Goal: Information Seeking & Learning: Learn about a topic

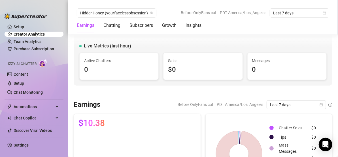
scroll to position [498, 0]
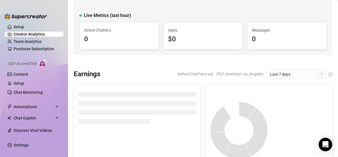
scroll to position [36, 0]
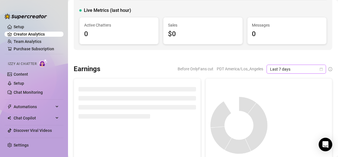
click at [320, 68] on icon "calendar" at bounding box center [321, 69] width 3 height 3
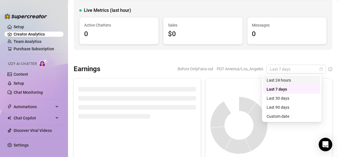
click at [294, 84] on div "Last 24 hours" at bounding box center [291, 80] width 57 height 9
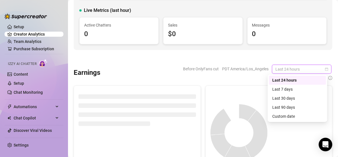
click at [316, 69] on span "Last 24 hours" at bounding box center [301, 69] width 53 height 8
click at [284, 92] on div "Last 7 days" at bounding box center [297, 89] width 50 height 6
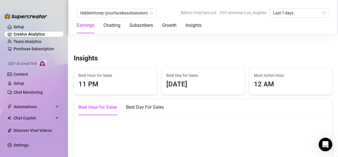
scroll to position [827, 0]
click at [284, 90] on div "12 AM" at bounding box center [291, 85] width 74 height 11
click at [168, 79] on span "Best Day for Sales" at bounding box center [203, 76] width 74 height 6
click at [145, 83] on div "11 PM" at bounding box center [115, 85] width 74 height 11
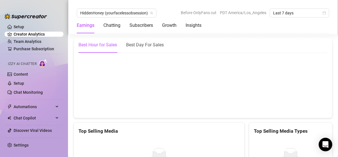
scroll to position [890, 0]
click at [240, 95] on canvas at bounding box center [200, 85] width 244 height 57
click at [147, 43] on div "Best Day For Sales" at bounding box center [145, 45] width 38 height 16
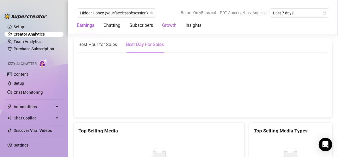
click at [169, 25] on div "Growth" at bounding box center [169, 25] width 14 height 7
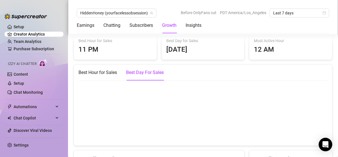
scroll to position [863, 0]
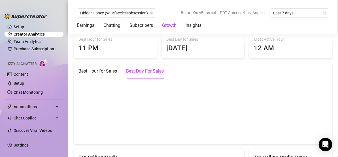
click at [278, 42] on span "Most Active Hour" at bounding box center [291, 39] width 74 height 6
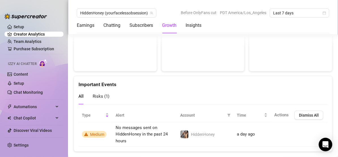
scroll to position [1158, 0]
